Goal: Book appointment/travel/reservation

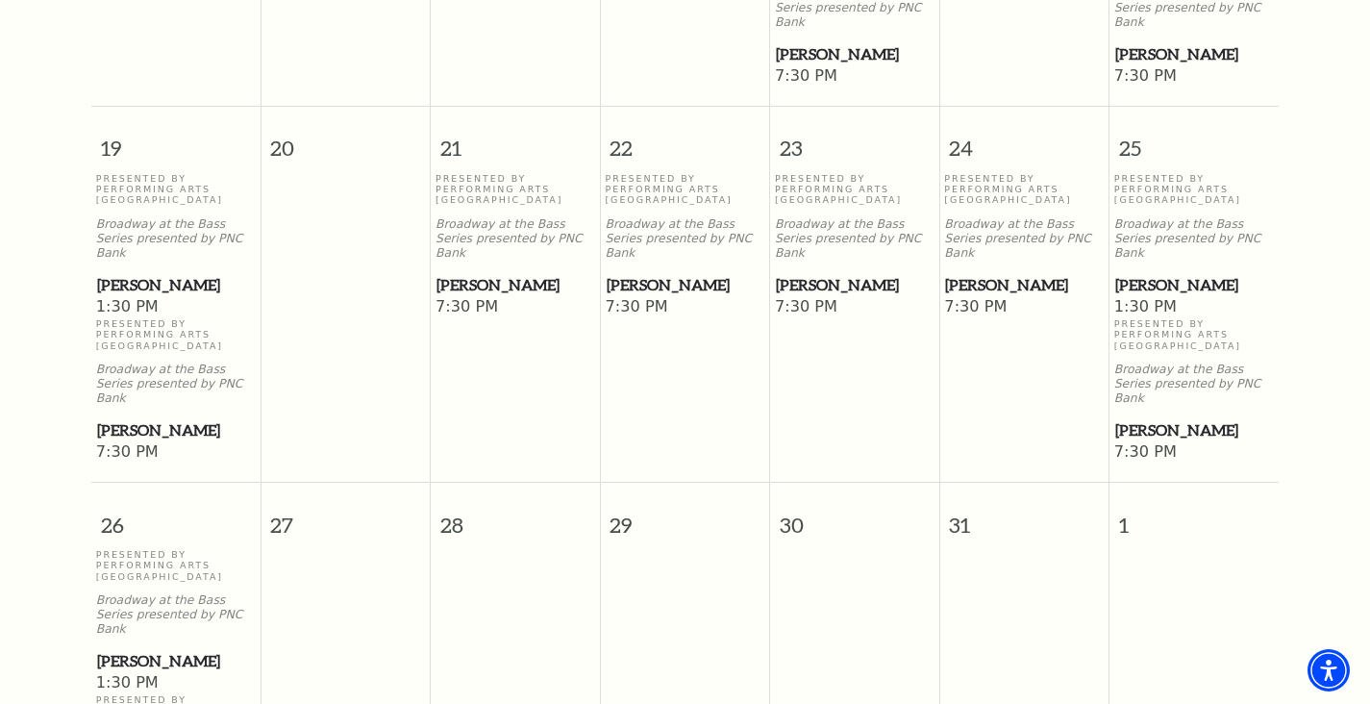
scroll to position [1294, 0]
click at [1137, 273] on span "[PERSON_NAME]" at bounding box center [1194, 285] width 158 height 24
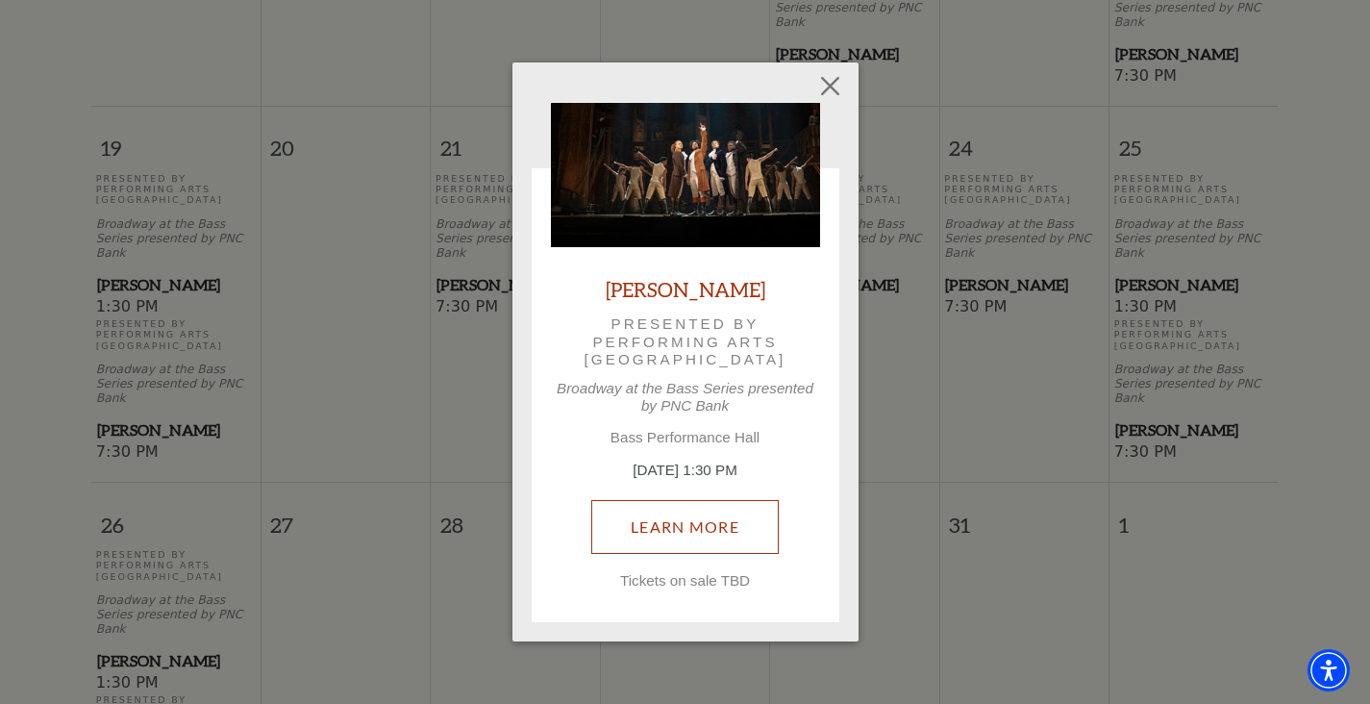
click at [687, 518] on link "Learn More" at bounding box center [684, 527] width 187 height 54
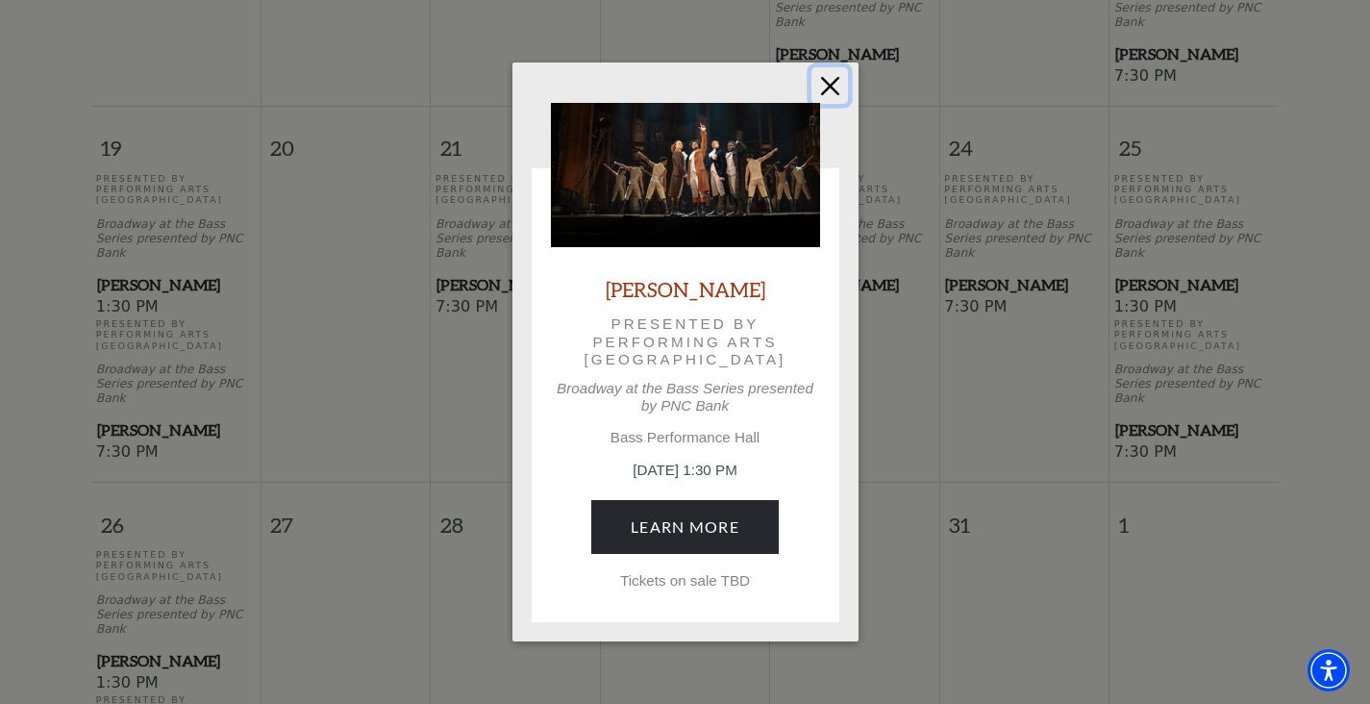
click at [826, 86] on button "Close" at bounding box center [829, 85] width 37 height 37
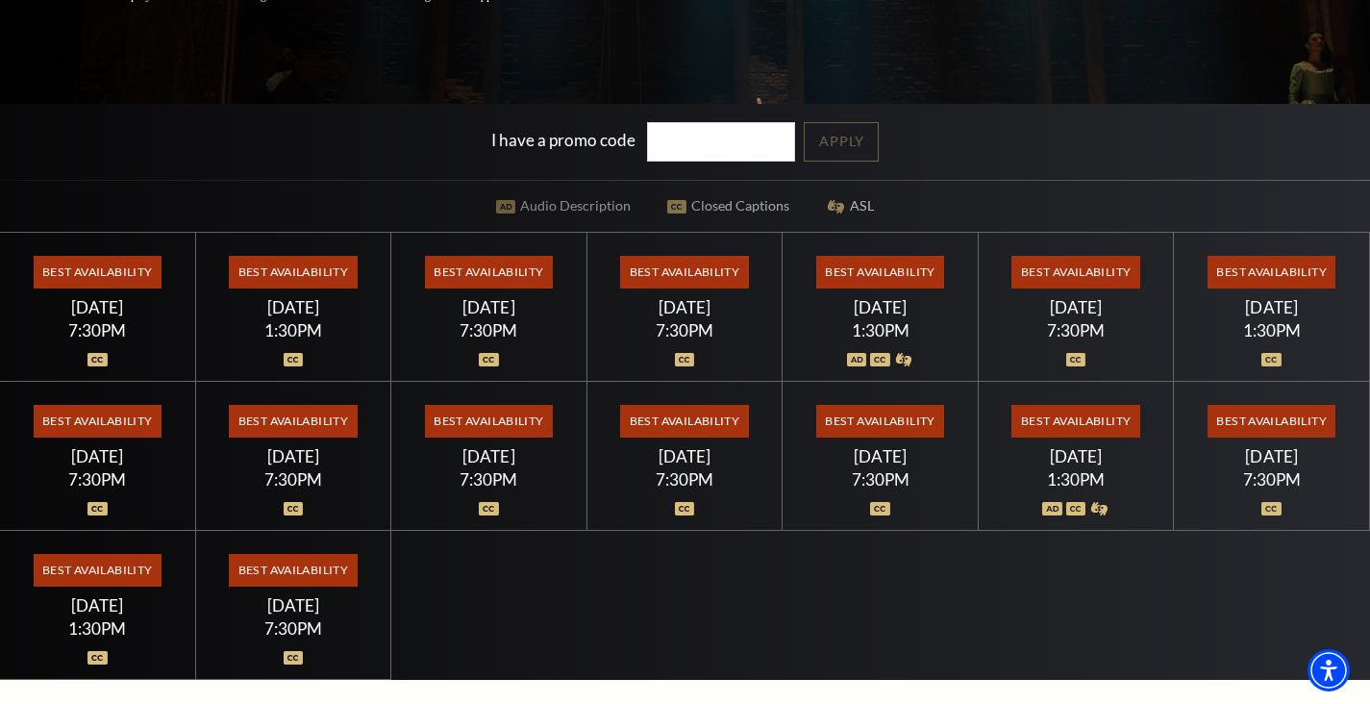
scroll to position [480, 0]
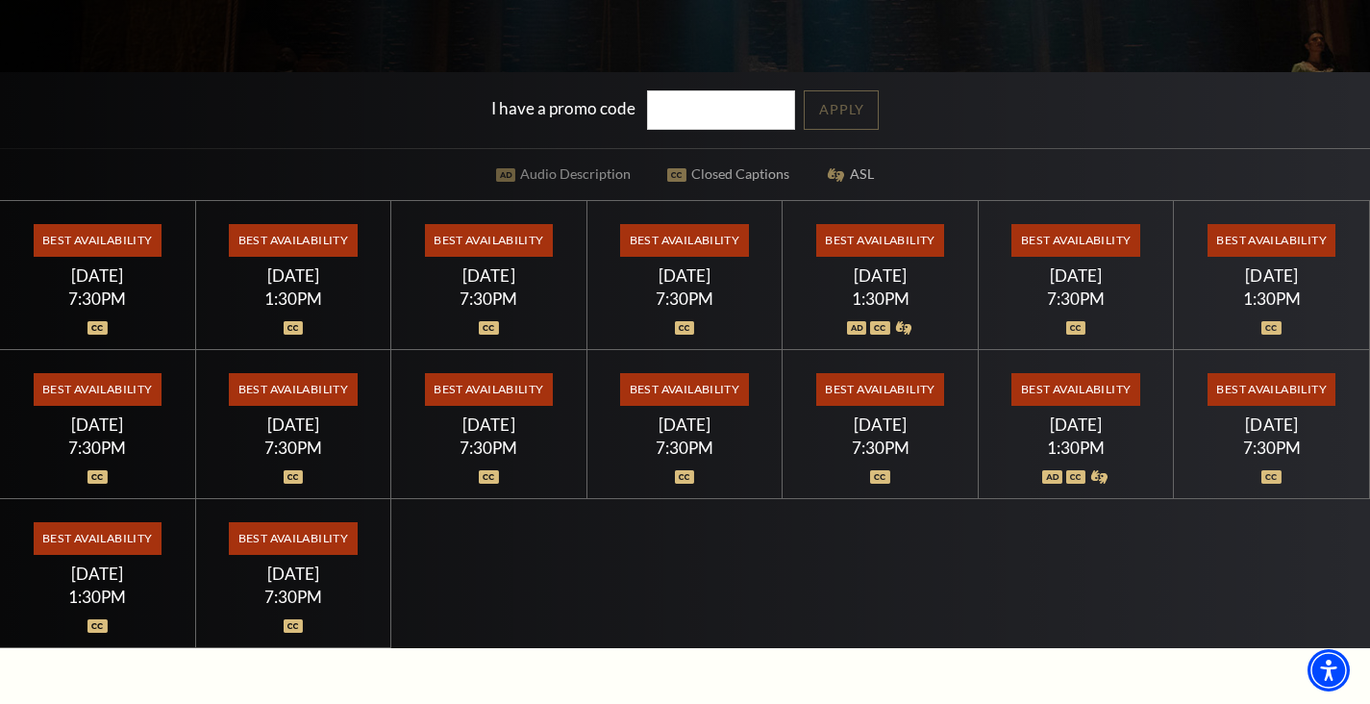
click at [493, 231] on span "Best Availability" at bounding box center [489, 240] width 128 height 33
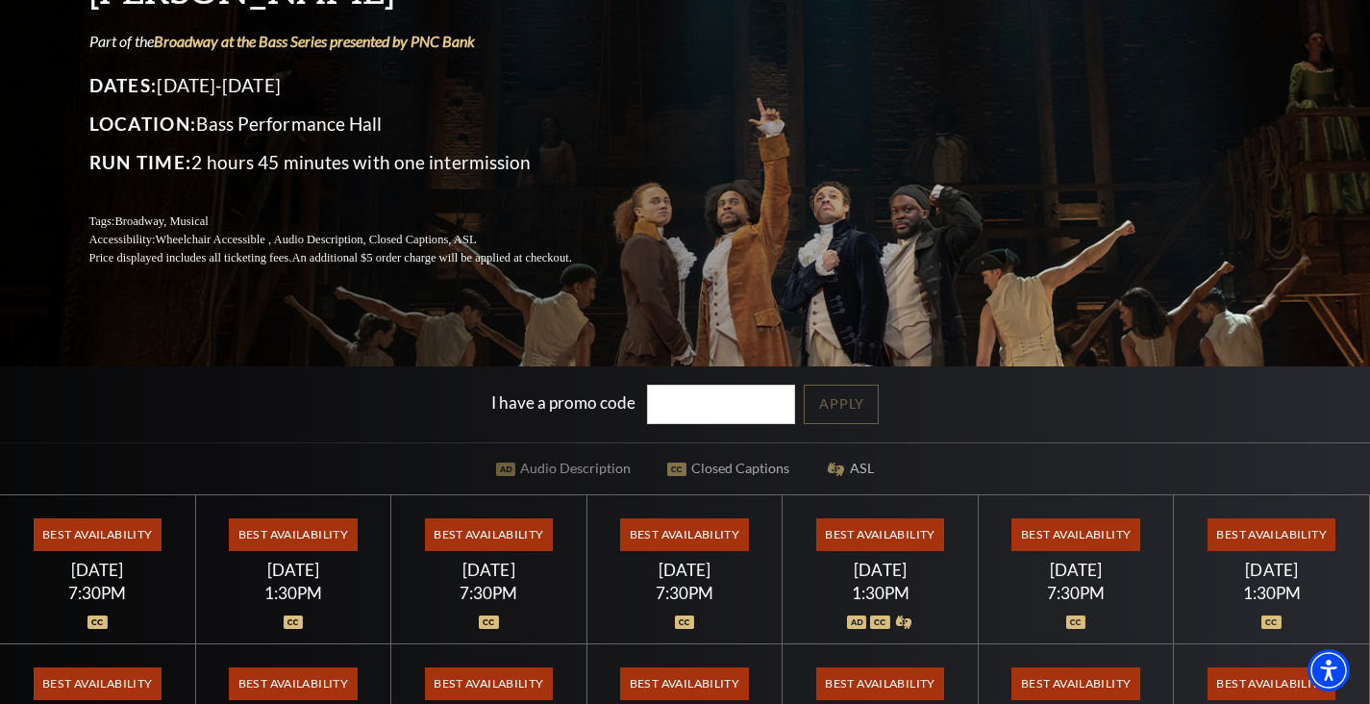
scroll to position [0, 0]
